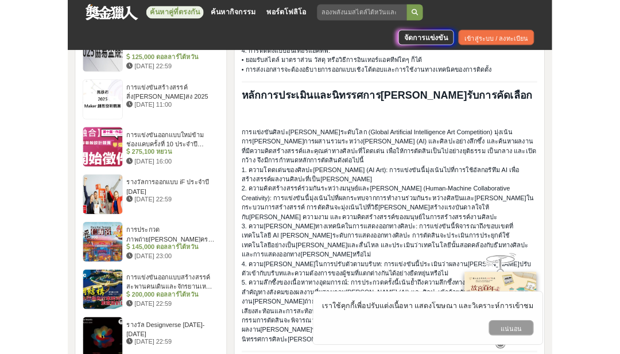
scroll to position [1632, 0]
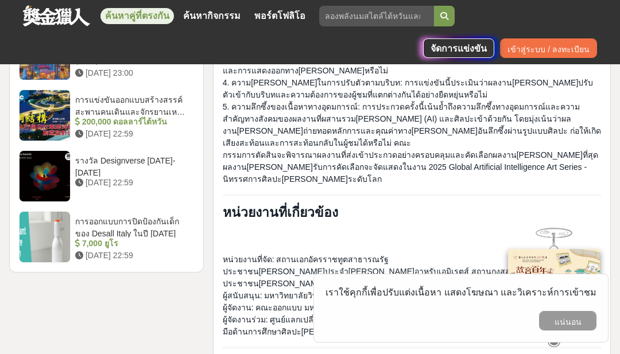
click at [527, 255] on font "หน่วยงานที่จัด: สถานเอกอัครราชทูตสาธารณรัฐประชาชนจีนประจำสหรัฐอาหรับเอมิเรตส์ ส…" at bounding box center [395, 271] width 344 height 33
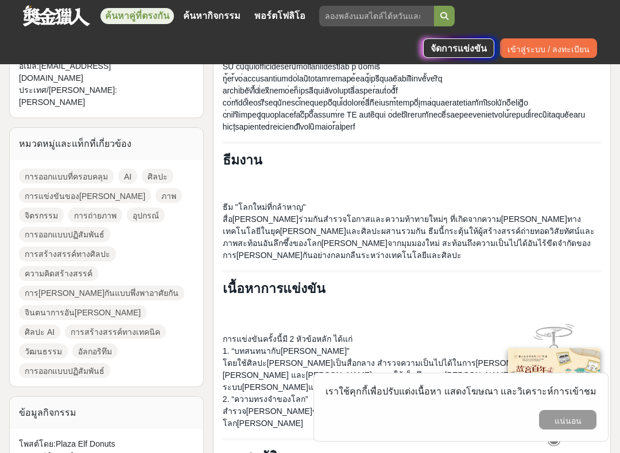
scroll to position [526, 0]
click at [558, 353] on font "แน่นอน" at bounding box center [567, 421] width 27 height 9
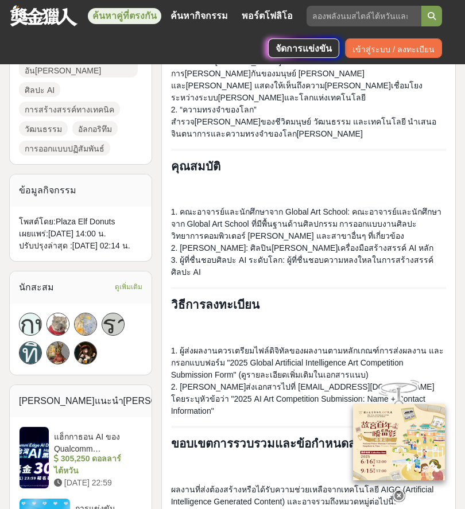
scroll to position [912, 0]
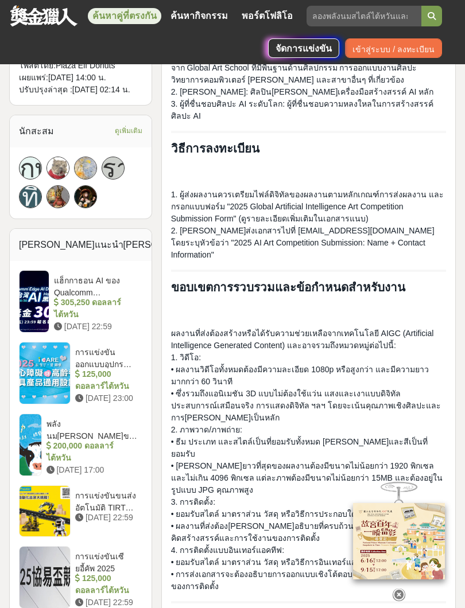
click at [108, 298] on font "305,250 ดอลลาร์ไต้หวัน" at bounding box center [87, 308] width 67 height 21
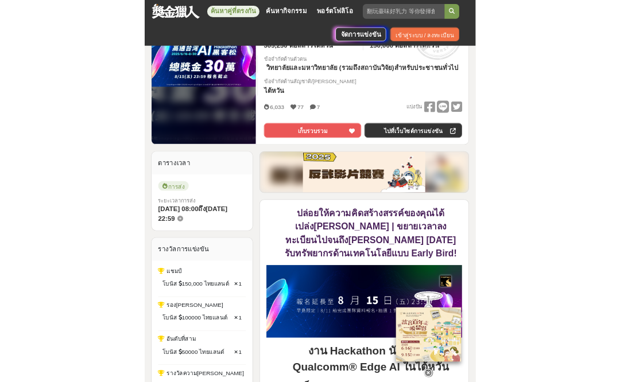
scroll to position [259, 0]
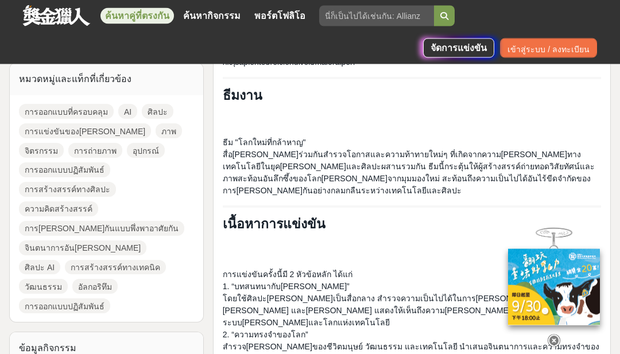
scroll to position [555, 0]
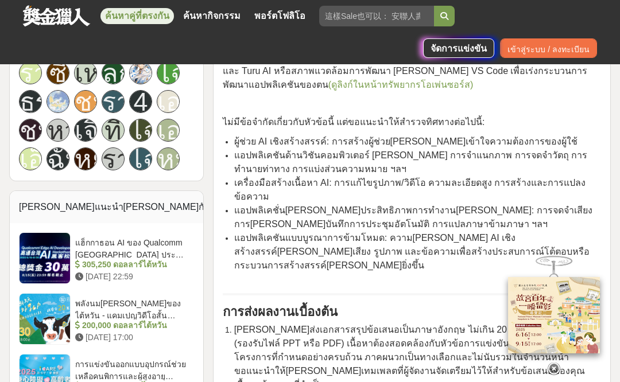
scroll to position [1222, 0]
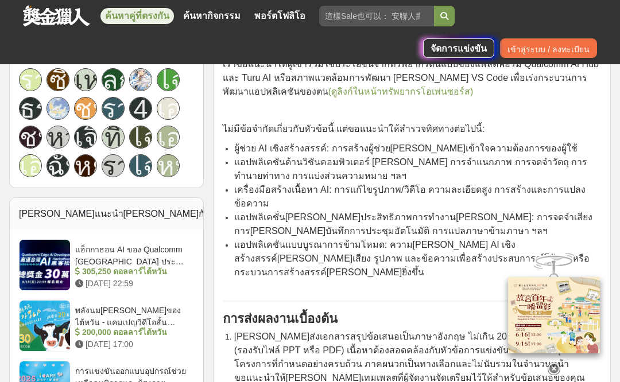
click at [133, 213] on font "200,000 ดอลลาร์ไต้หวัน" at bounding box center [124, 332] width 85 height 9
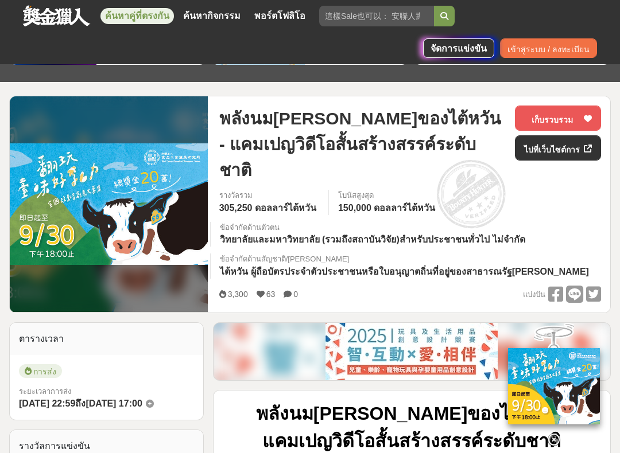
scroll to position [112, 0]
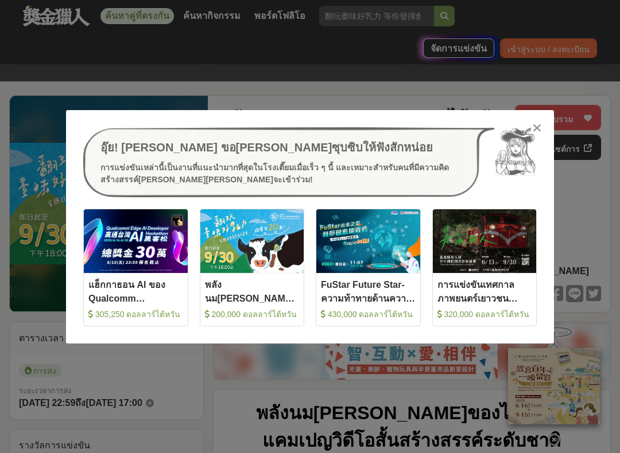
click at [196, 128] on icon at bounding box center [536, 127] width 9 height 11
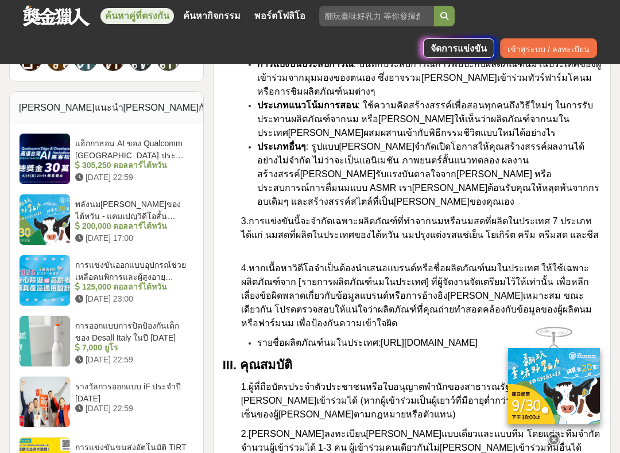
scroll to position [1382, 0]
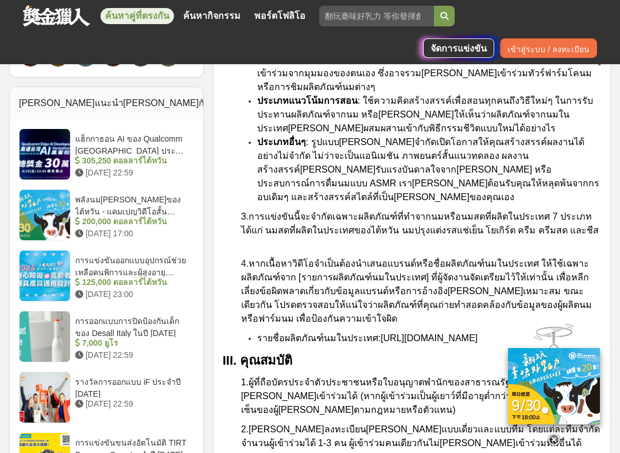
click at [147, 213] on font "การแข่งขันออกแบบอุปกรณ์ช่วยเหลือคนพิการและผู้สูงอายุ ICARE ประจำปี [DATE]" at bounding box center [130, 272] width 111 height 33
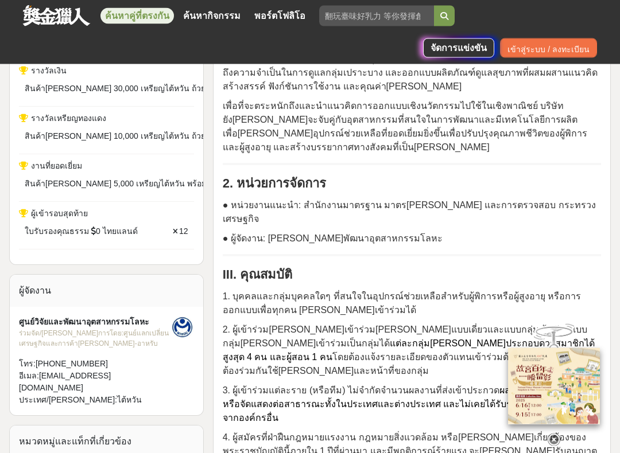
scroll to position [660, 0]
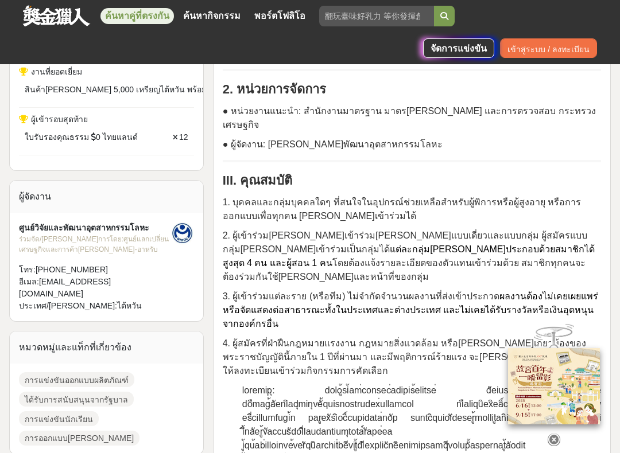
click at [175, 134] on icon at bounding box center [175, 137] width 5 height 7
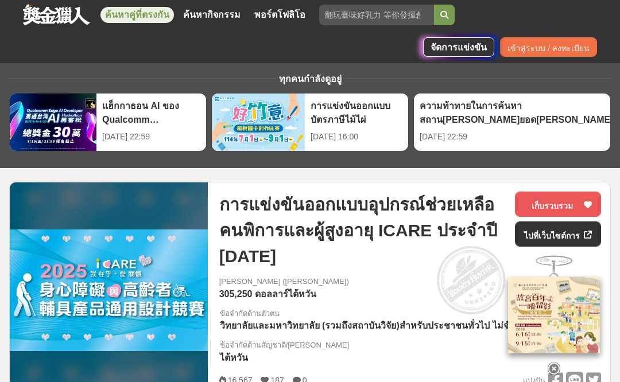
scroll to position [0, 0]
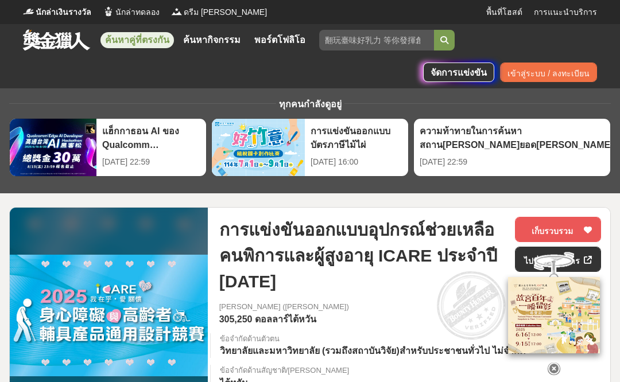
click at [196, 49] on input "search" at bounding box center [376, 40] width 115 height 21
click at [71, 17] on span "นักล่าเงินรางวัล" at bounding box center [64, 12] width 56 height 12
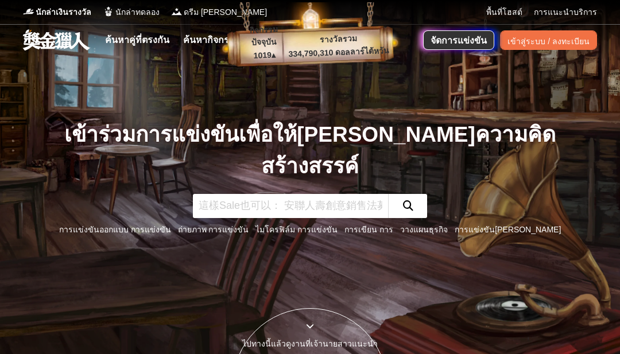
click at [343, 194] on input "text" at bounding box center [290, 206] width 195 height 24
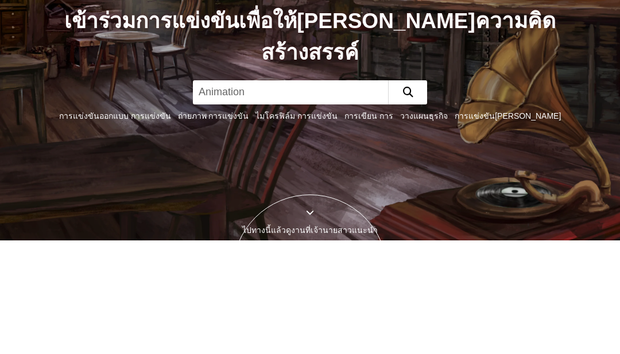
type input "Animation"
click at [407, 194] on button "submit" at bounding box center [407, 206] width 39 height 24
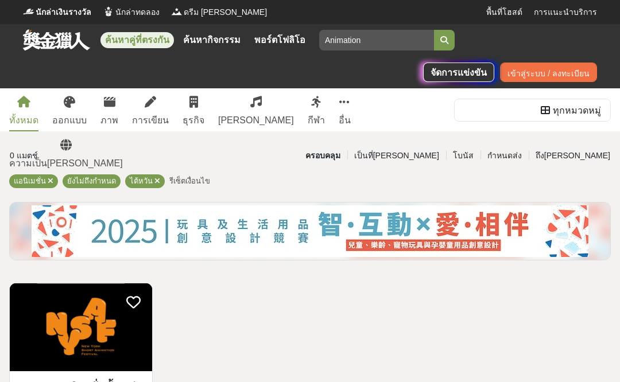
click at [96, 344] on img at bounding box center [81, 327] width 142 height 88
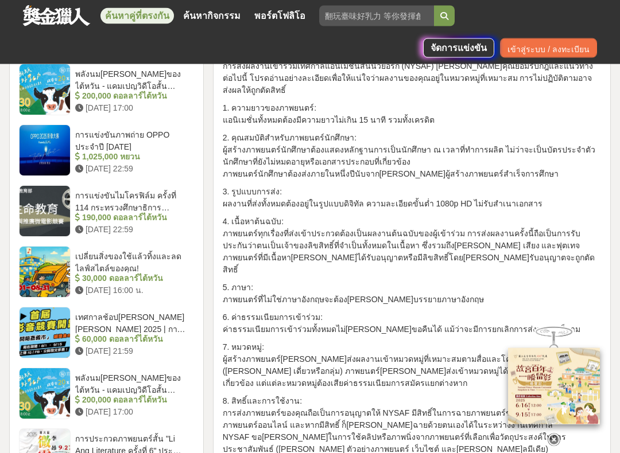
scroll to position [1271, 0]
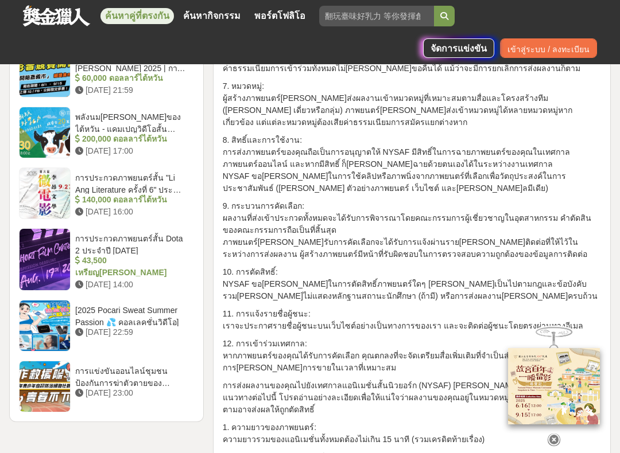
click at [468, 321] on font "เราจะประกาศรายชื่อผู้ชนะบนเว็บไซต์อย่างเป็นทางการของเรา และจะติดต่อผู้ชนะโดยตรง…" at bounding box center [403, 325] width 360 height 9
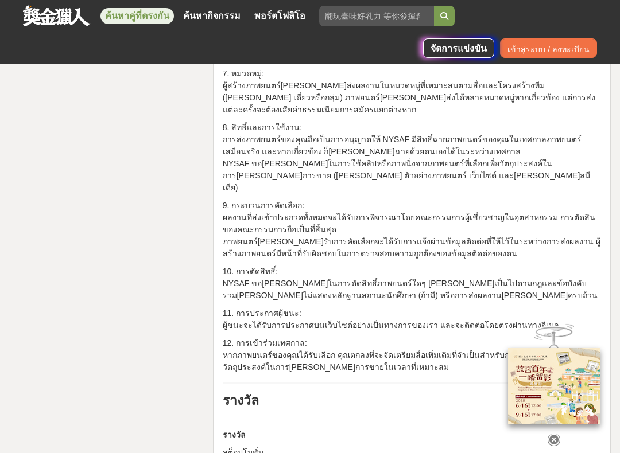
scroll to position [2197, 0]
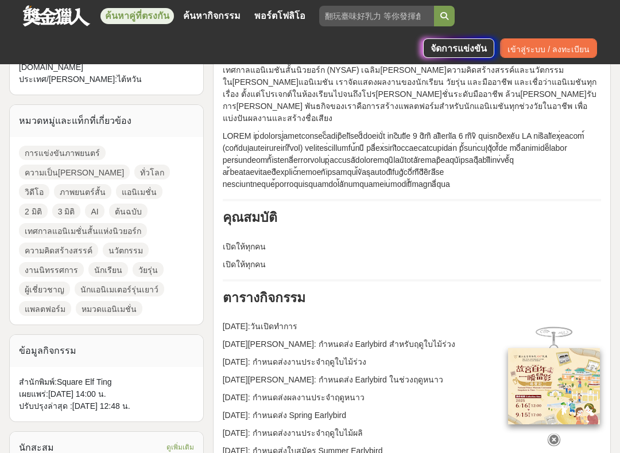
scroll to position [450, 0]
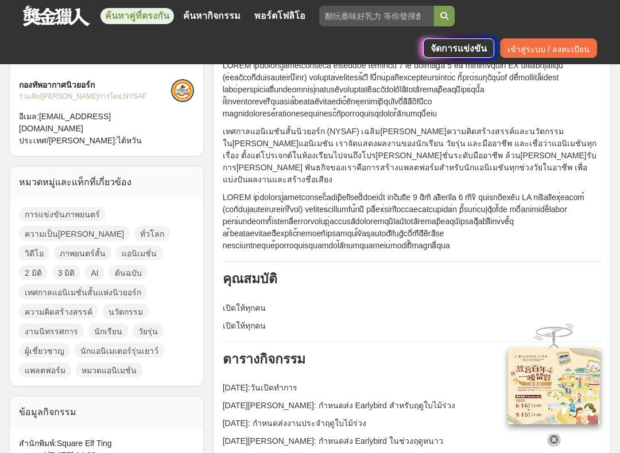
click at [75, 269] on font "3 มิติ" at bounding box center [66, 273] width 17 height 9
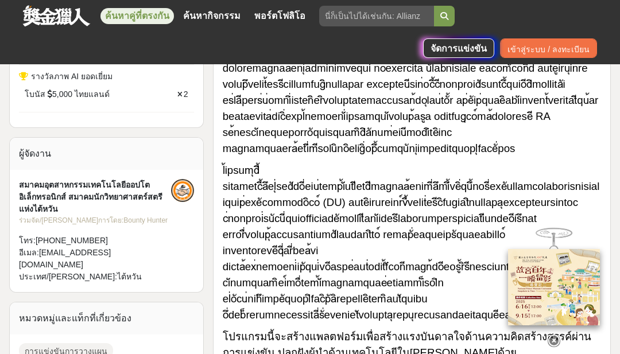
scroll to position [791, 0]
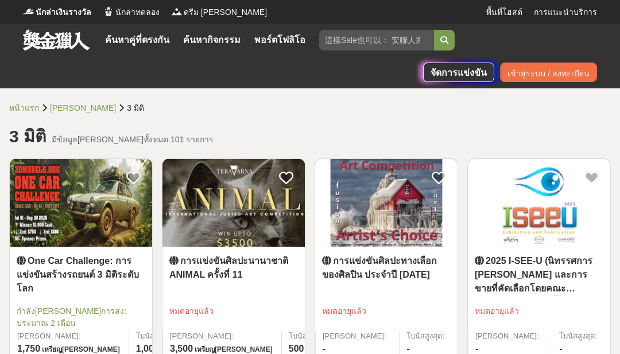
click at [87, 227] on img at bounding box center [81, 203] width 142 height 88
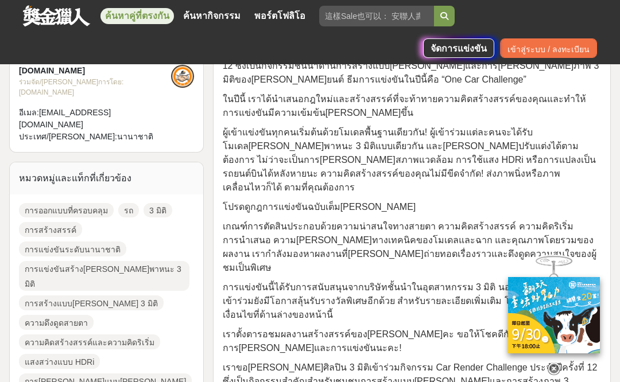
scroll to position [462, 0]
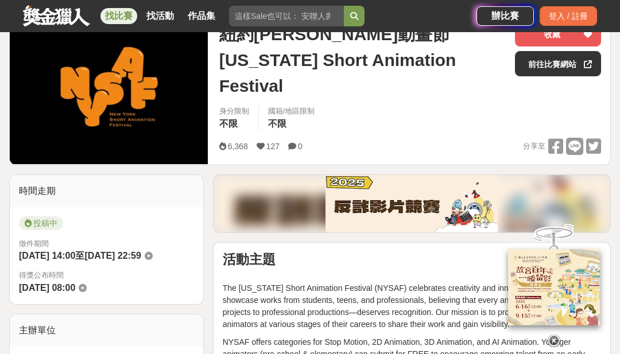
scroll to position [161, 0]
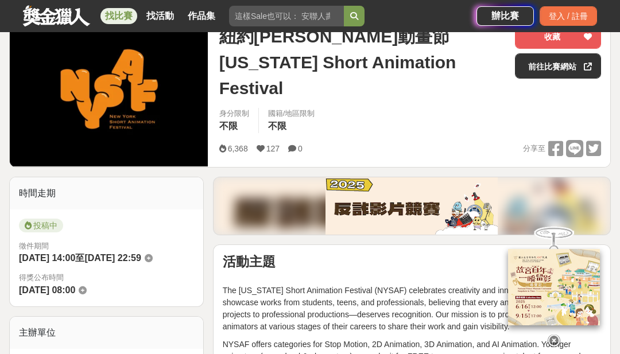
click at [260, 145] on icon at bounding box center [260, 149] width 8 height 8
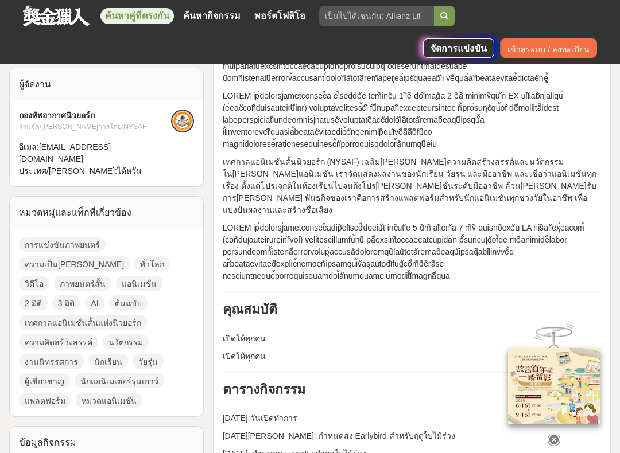
scroll to position [452, 0]
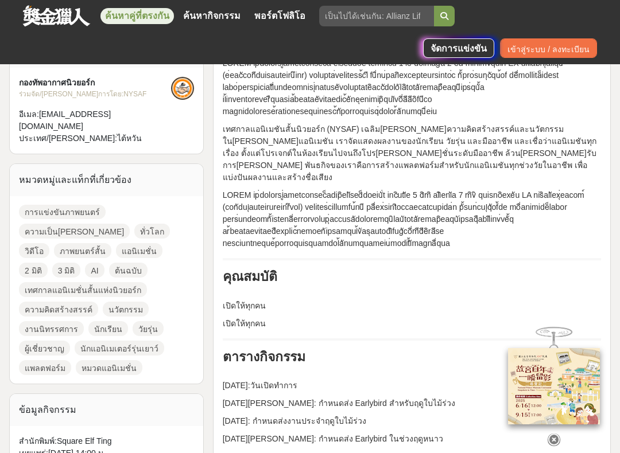
click at [121, 364] on font "หมวดแอนิเมชั่น" at bounding box center [108, 368] width 55 height 9
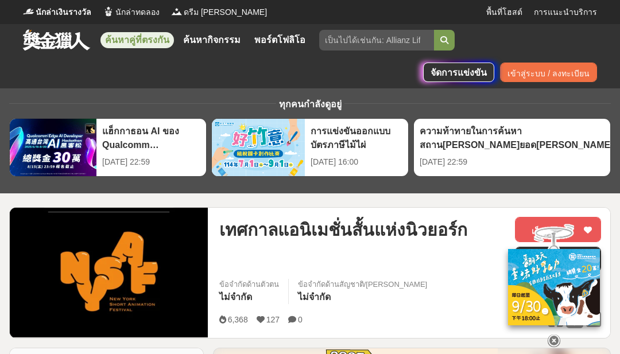
click at [135, 17] on span "นักล่าทดลอง" at bounding box center [137, 12] width 44 height 12
click at [143, 17] on span "นักล่าทดลอง" at bounding box center [137, 12] width 44 height 12
click at [142, 14] on font "นักล่าทดลอง" at bounding box center [137, 11] width 44 height 9
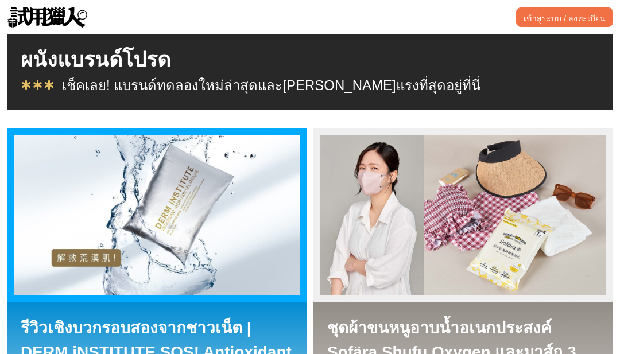
scroll to position [436, 0]
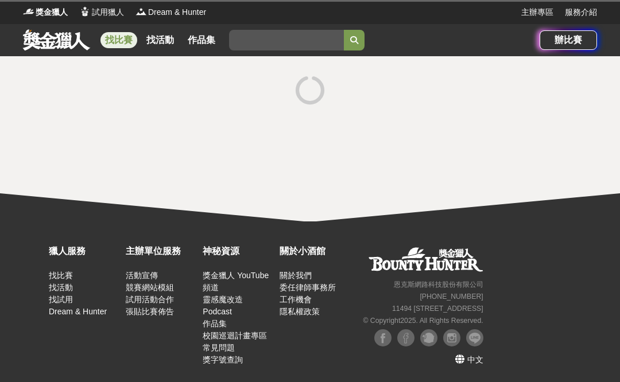
scroll to position [-1, 0]
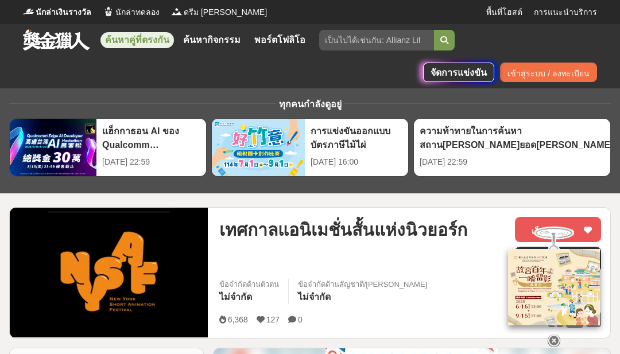
click at [69, 17] on span "นักล่าเงินรางวัล" at bounding box center [64, 12] width 56 height 12
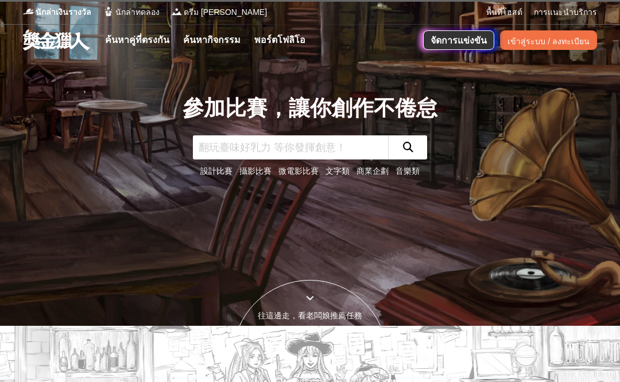
click at [77, 48] on link at bounding box center [56, 40] width 69 height 22
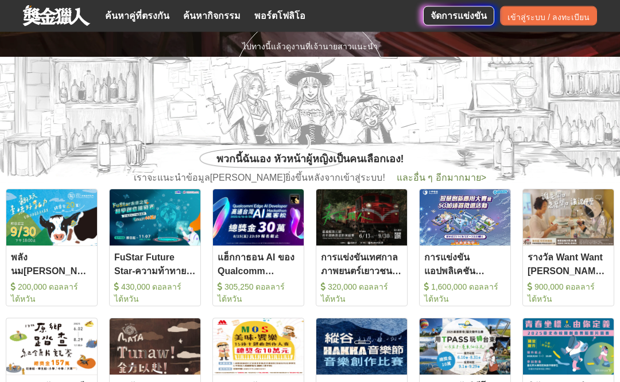
scroll to position [325, 0]
click at [433, 173] on font "และอื่น ๆ อีกมากมาย" at bounding box center [438, 178] width 84 height 10
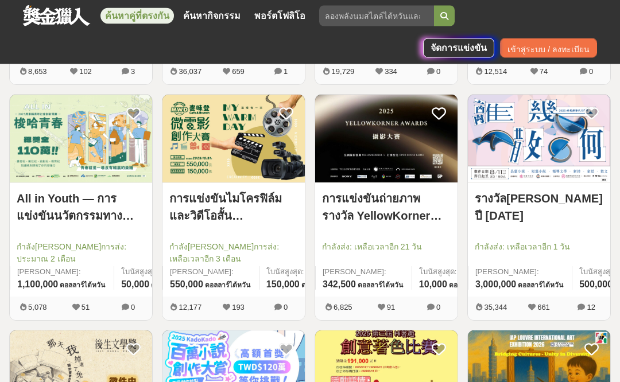
scroll to position [1372, 0]
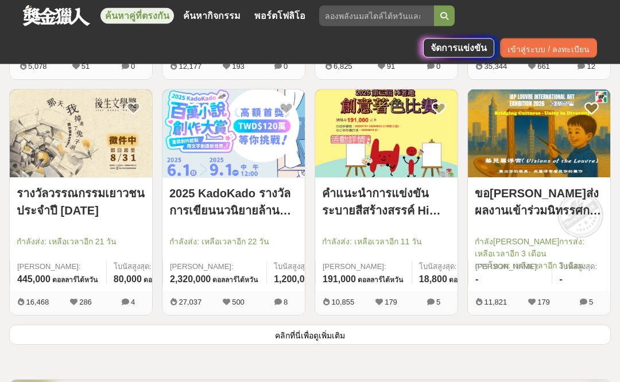
click at [464, 344] on button "คลิกที่นี่เพื่อดูเพิ่มเติม" at bounding box center [309, 335] width 601 height 20
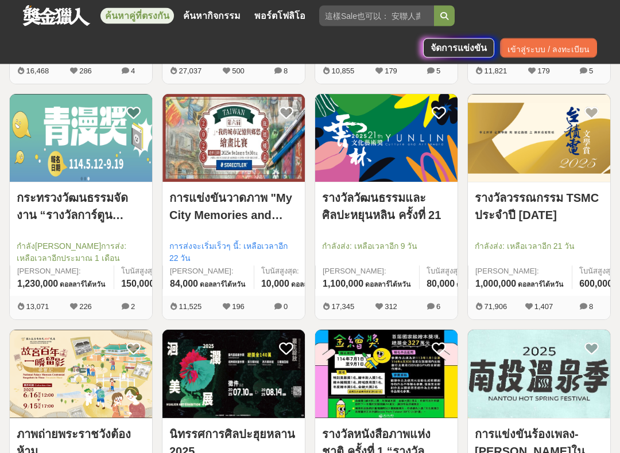
scroll to position [1603, 0]
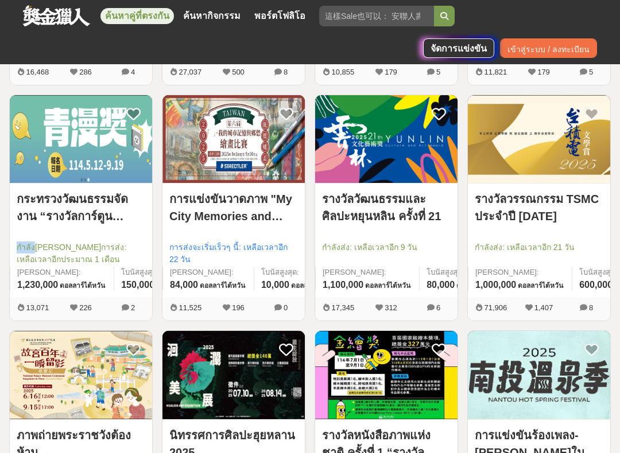
click at [55, 262] on font "กำลัง[PERSON_NAME]การส่ง: เหลือเวลาอีกประมาณ 1 เดือน" at bounding box center [72, 253] width 110 height 21
click at [53, 252] on span "กำลัง[PERSON_NAME]การส่ง: เหลือเวลาอีกประมาณ 1 เดือน" at bounding box center [81, 254] width 129 height 24
click at [59, 251] on font "กำลัง[PERSON_NAME]การส่ง: เหลือเวลาอีกประมาณ 1 เดือน" at bounding box center [72, 253] width 110 height 21
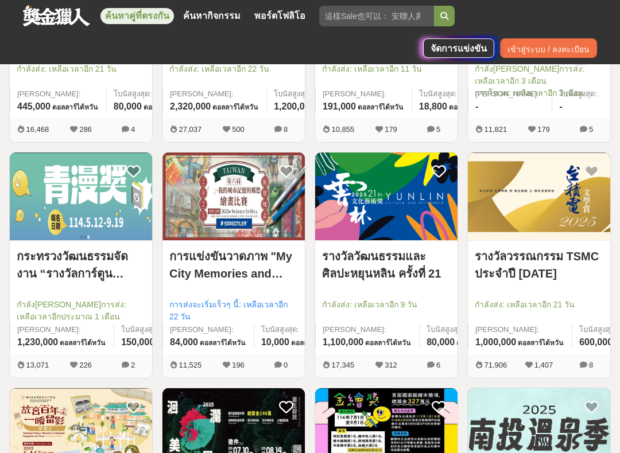
scroll to position [1545, 0]
click at [95, 291] on div at bounding box center [84, 289] width 135 height 14
click at [82, 193] on img at bounding box center [81, 197] width 142 height 88
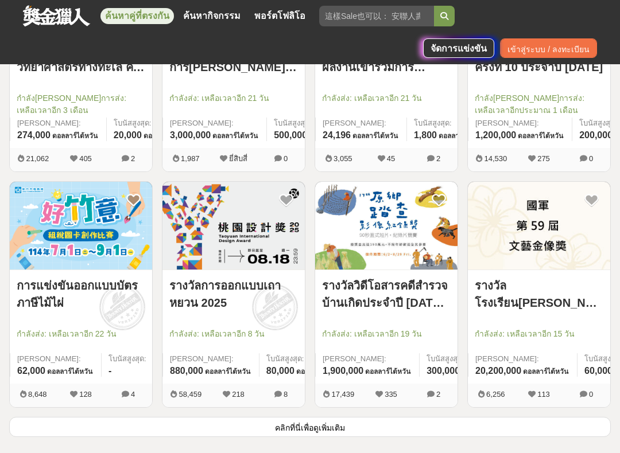
scroll to position [2736, 0]
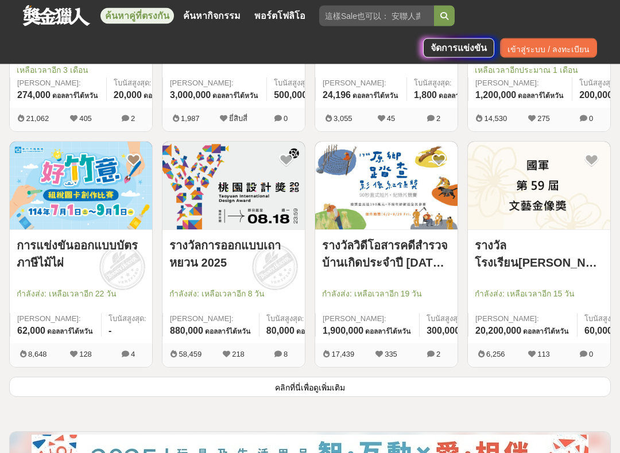
click at [489, 374] on div "รางวัลโรงเรียน[PERSON_NAME]ทหารบกแห่งชาติ ครั้งที่ 59 กำลังส่ง: เหลือเวลาอีก 15…" at bounding box center [538, 260] width 153 height 236
click at [489, 373] on div "รางวัลโรงเรียน[PERSON_NAME]ทหารบกแห่งชาติ ครั้งที่ 59 กำลังส่ง: เหลือเวลาอีก 15…" at bounding box center [538, 260] width 153 height 236
click at [318, 382] on font "คลิกที่นี่เพื่อดูเพิ่มเติม" at bounding box center [310, 388] width 70 height 9
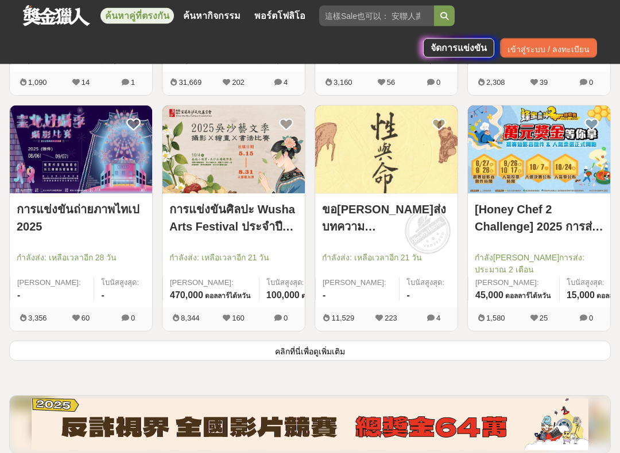
scroll to position [4190, 0]
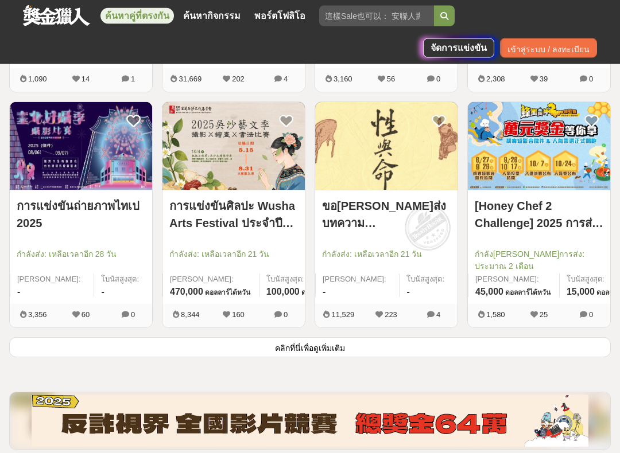
click at [364, 345] on button "คลิกที่นี่เพื่อดูเพิ่มเติม" at bounding box center [309, 348] width 601 height 20
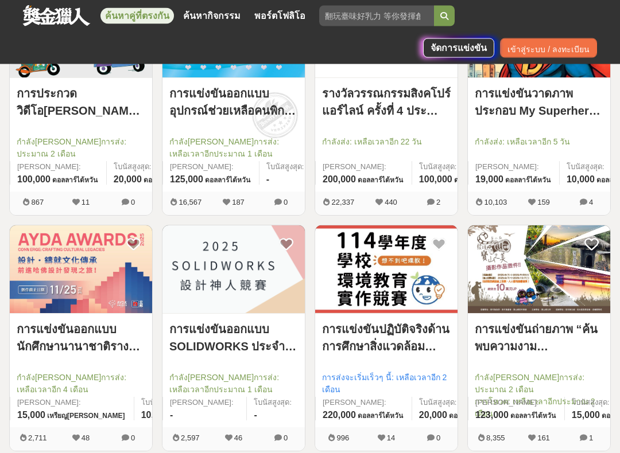
scroll to position [4569, 0]
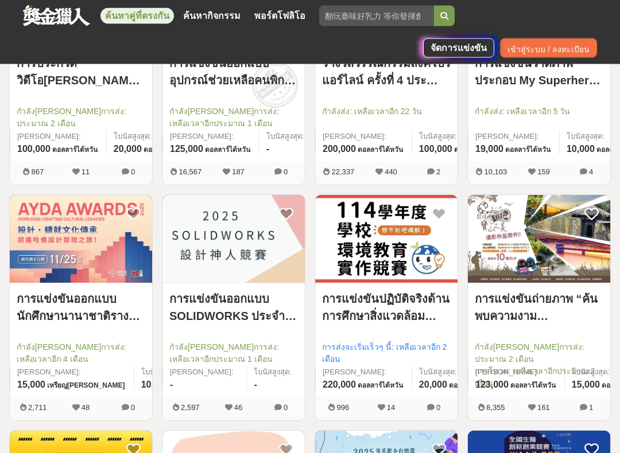
click at [98, 255] on img at bounding box center [81, 240] width 142 height 88
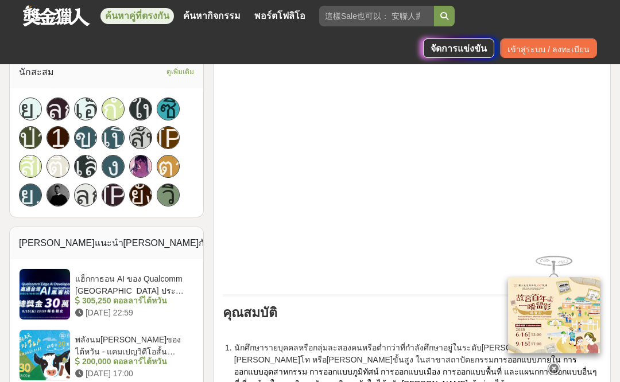
scroll to position [834, 0]
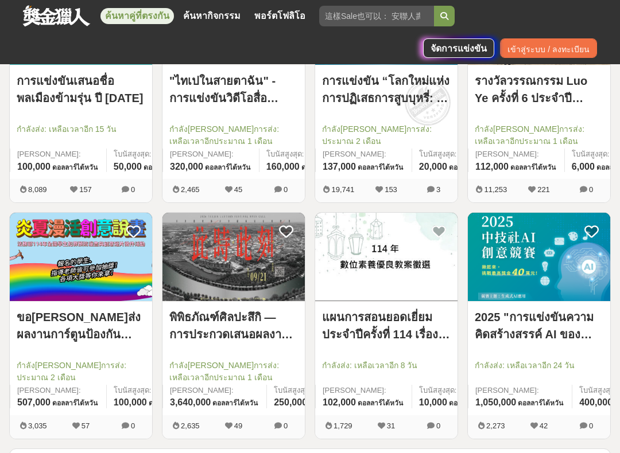
scroll to position [5522, 0]
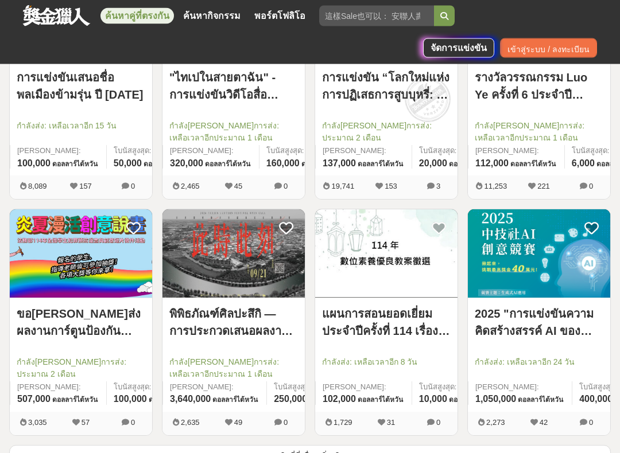
click at [316, 382] on button "คลิกที่นี่เพื่อดูเพิ่มเติม" at bounding box center [309, 456] width 601 height 20
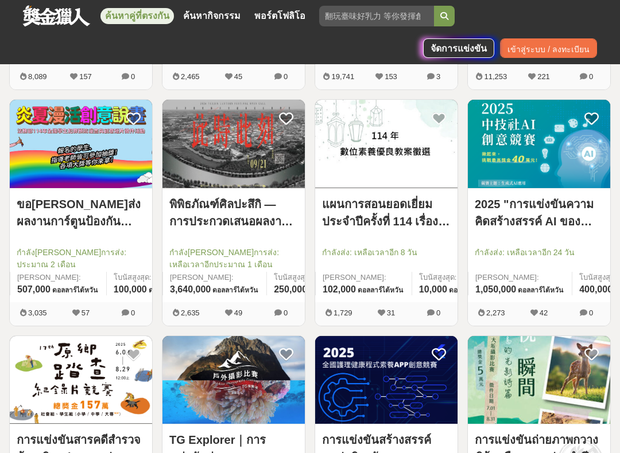
scroll to position [5634, 0]
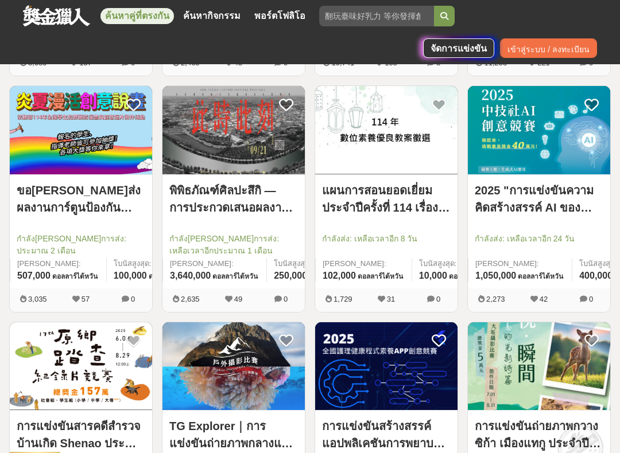
click at [242, 184] on font "พิพิธภัณฑ์ศิลปะสึกิ — การประกวดเสนอผลงานศิลปะสึกิ[PERSON_NAME]เปอร์โนวา เทศกาลโ…" at bounding box center [236, 242] width 135 height 116
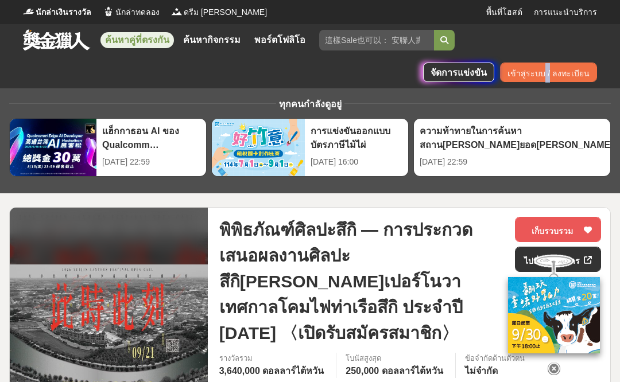
click at [568, 98] on div "ทุกคนกำลังดูอยู่" at bounding box center [309, 105] width 601 height 14
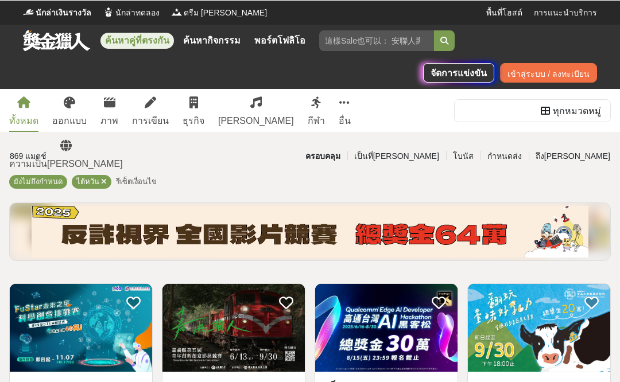
scroll to position [5681, 0]
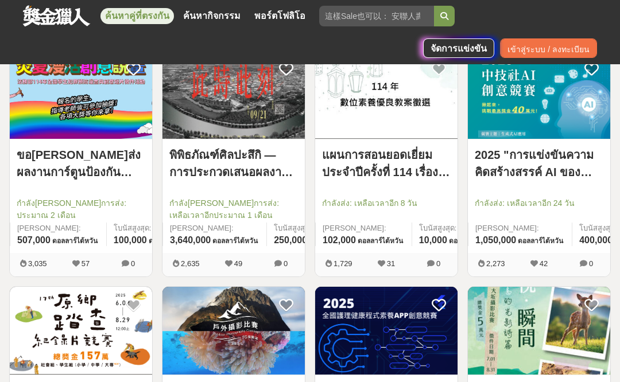
click at [548, 149] on font "2025 "การแข่งขันความคิดสร้างสรรค์ AI ของสมาคมเทคโนโลยี[PERSON_NAME]"" at bounding box center [551, 181] width 155 height 64
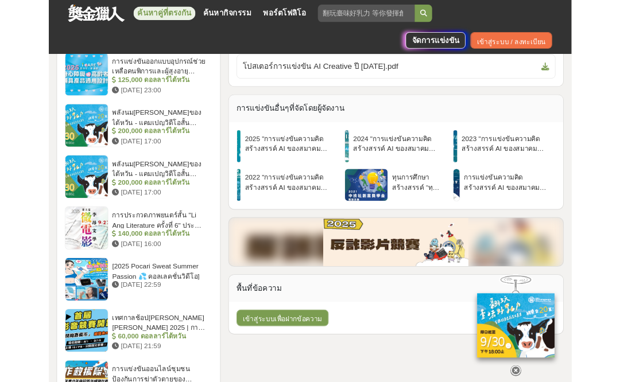
scroll to position [1053, 0]
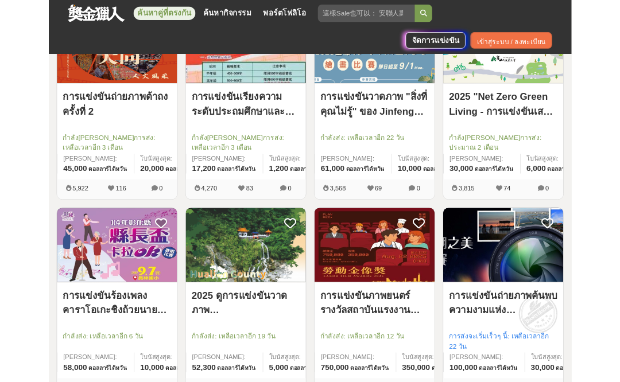
scroll to position [7272, 0]
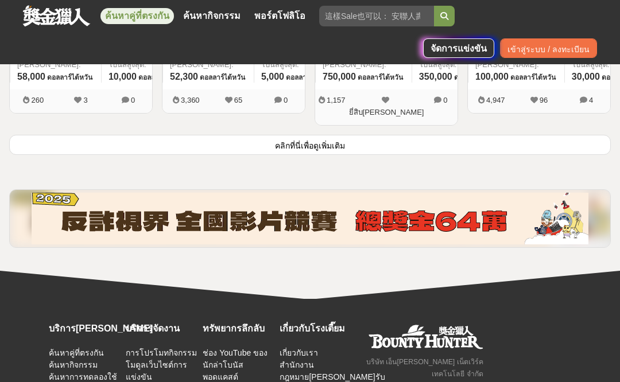
click at [372, 135] on button "คลิกที่นี่เพื่อดูเพิ่มเติม" at bounding box center [309, 145] width 601 height 20
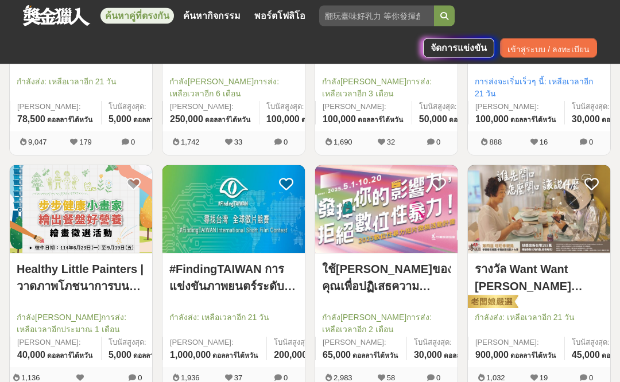
scroll to position [7701, 0]
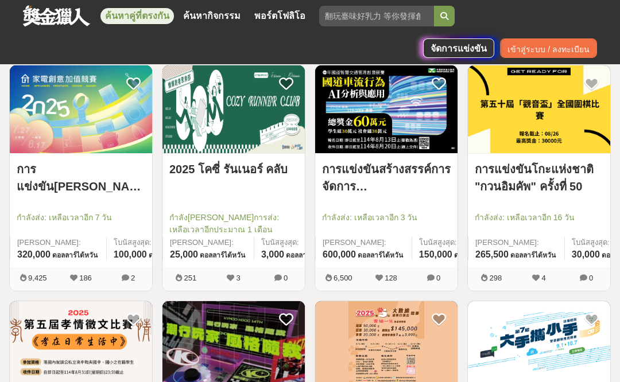
click at [231, 319] on img at bounding box center [233, 345] width 142 height 88
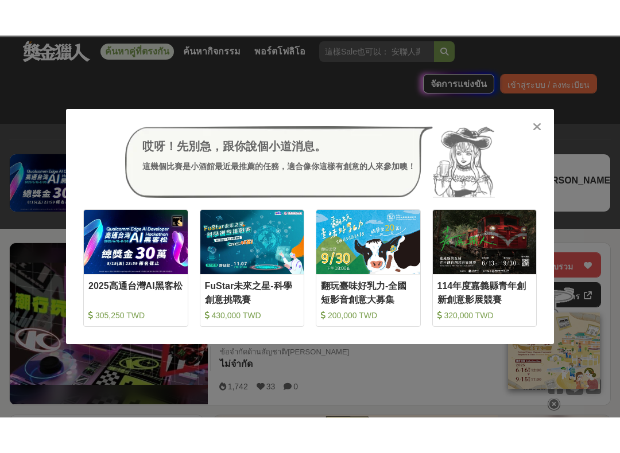
scroll to position [106, 0]
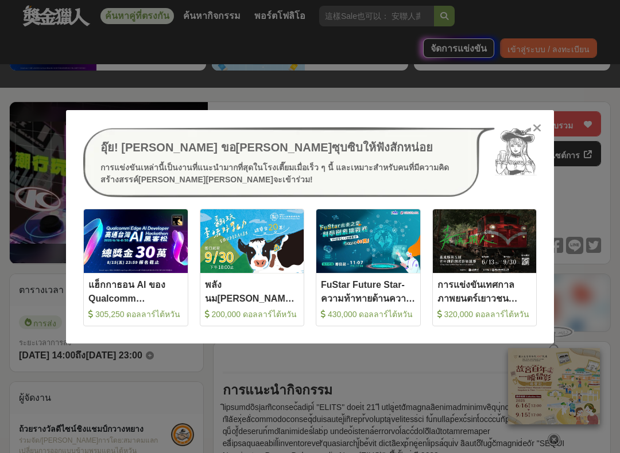
click at [579, 175] on div "อุ๊ย! [PERSON_NAME] ขอ[PERSON_NAME]ซุบซิบให้ฟังสักหน่อย การแข่งขันเหล่านี้เป็นง…" at bounding box center [310, 226] width 620 height 453
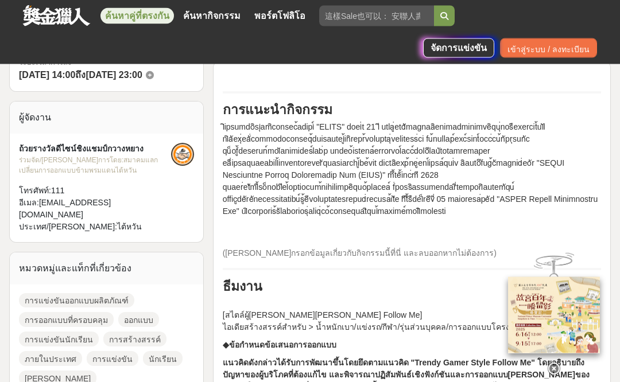
scroll to position [383, 0]
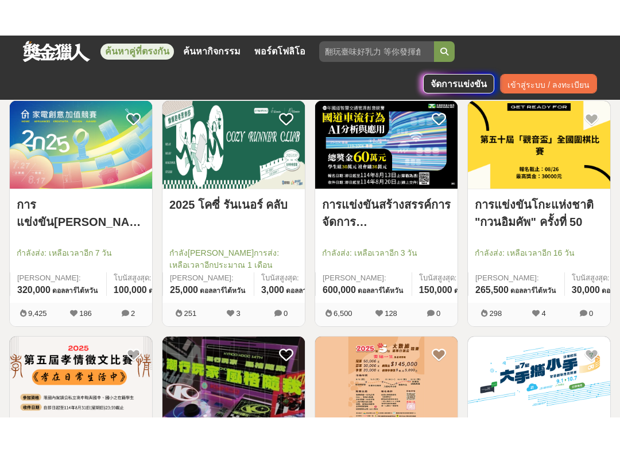
scroll to position [7748, 0]
